Goal: Transaction & Acquisition: Book appointment/travel/reservation

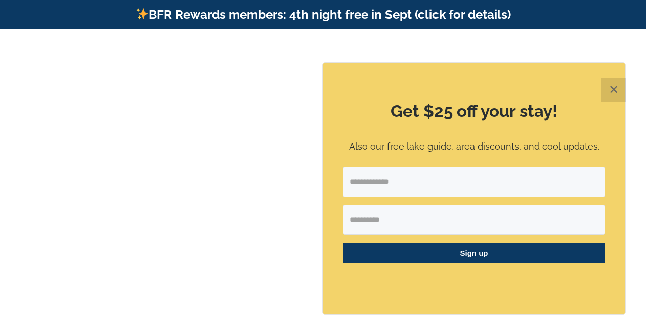
click at [611, 96] on button "✕" at bounding box center [614, 90] width 24 height 24
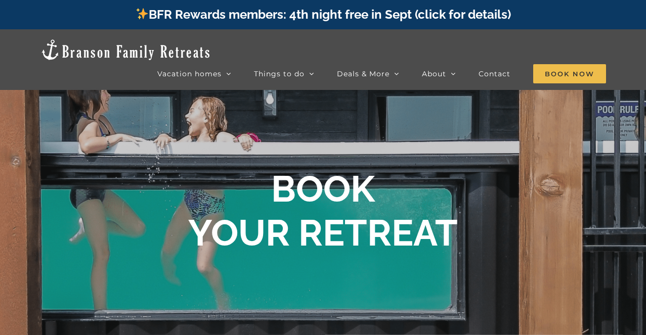
scroll to position [436, 0]
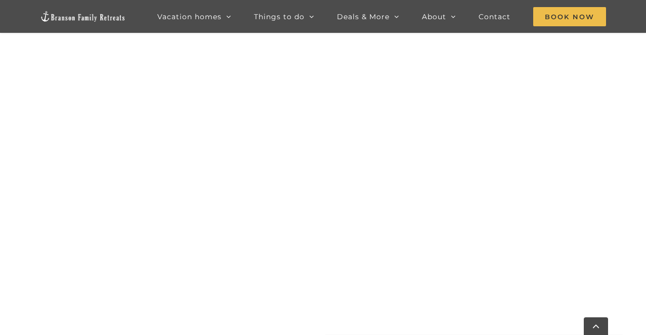
scroll to position [633, 0]
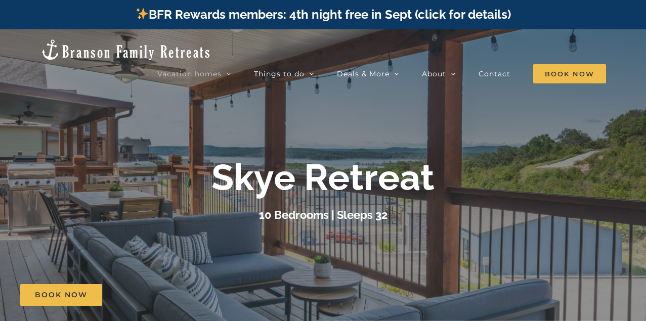
click at [454, 177] on div "Skye Retreat" at bounding box center [323, 178] width 405 height 44
click at [441, 133] on div at bounding box center [323, 189] width 646 height 321
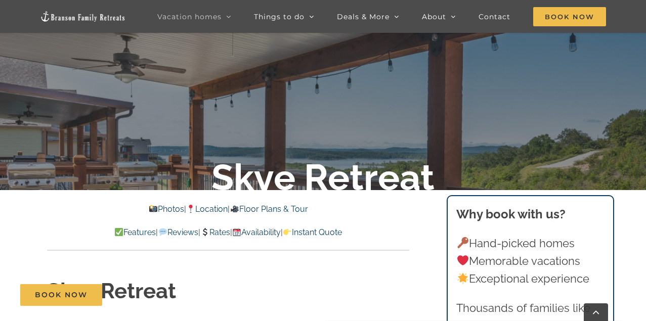
scroll to position [163, 0]
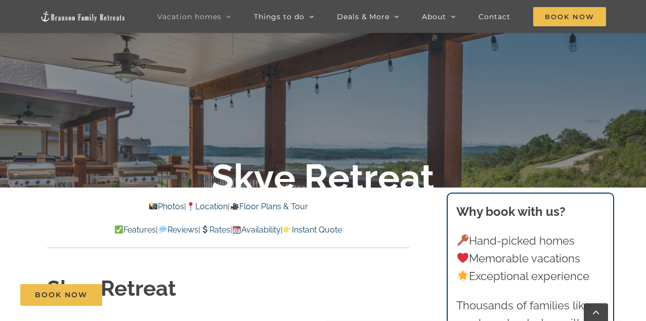
click at [538, 55] on div at bounding box center [323, 189] width 646 height 321
click at [511, 81] on div at bounding box center [323, 189] width 646 height 321
click at [109, 61] on div at bounding box center [323, 189] width 646 height 321
click at [155, 202] on link "Photos" at bounding box center [166, 207] width 35 height 10
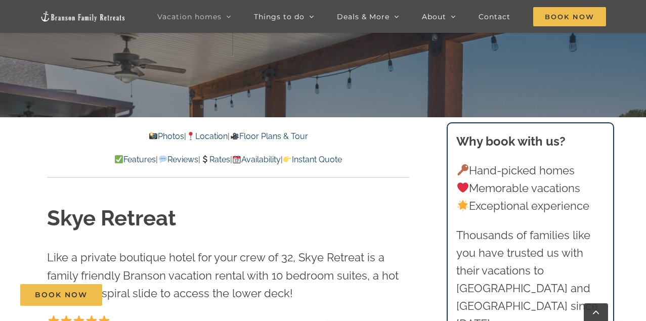
scroll to position [237, 0]
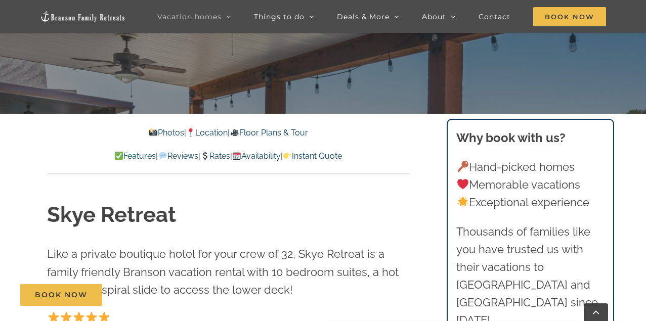
click at [279, 130] on link "Floor Plans & Tour" at bounding box center [269, 133] width 78 height 10
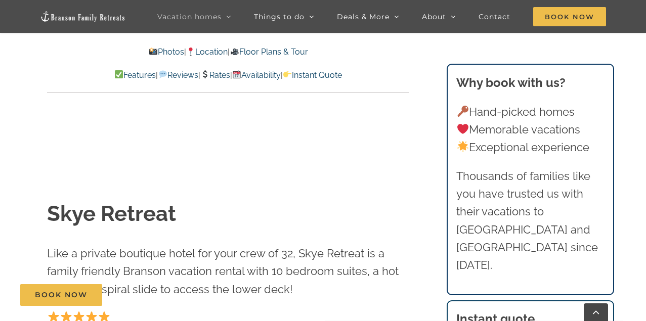
scroll to position [3418, 0]
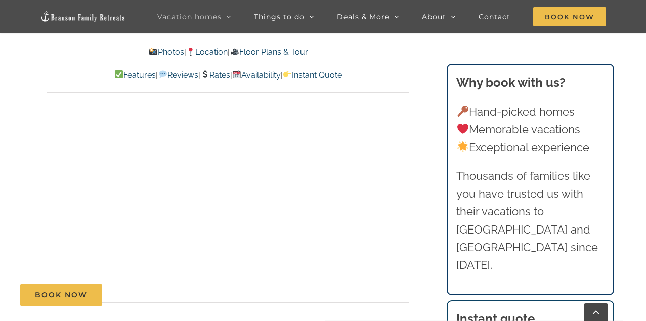
click at [210, 70] on link "Rates" at bounding box center [215, 75] width 30 height 10
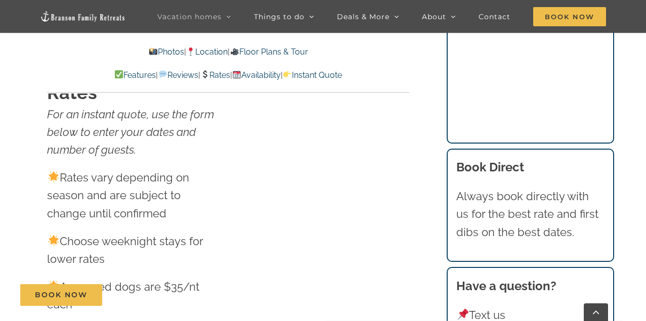
click at [320, 232] on div at bounding box center [323, 199] width 174 height 239
click at [273, 73] on link "Availability" at bounding box center [256, 75] width 49 height 10
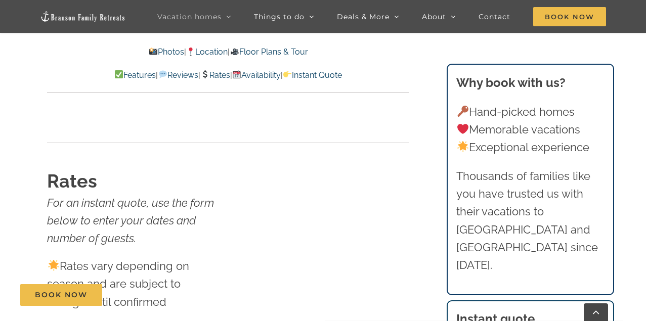
scroll to position [6070, 0]
click at [161, 70] on link "Reviews" at bounding box center [178, 75] width 40 height 10
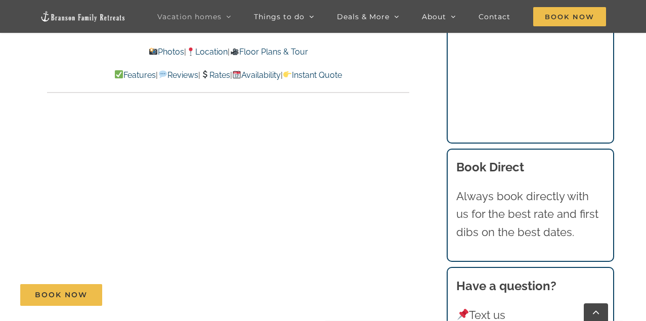
scroll to position [5863, 0]
